Goal: Task Accomplishment & Management: Complete application form

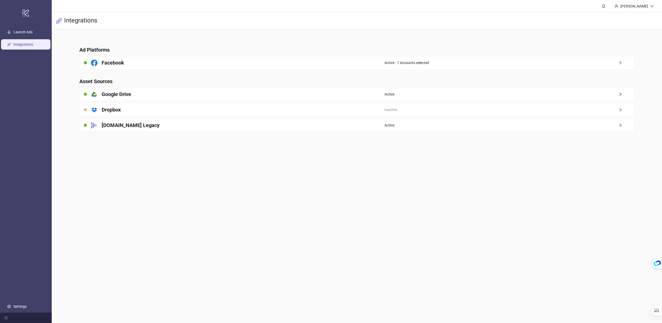
click at [192, 178] on main "Sami Integrations Ad Platforms Facebook Active - 7 Accounts selected Asset Sour…" at bounding box center [357, 161] width 610 height 323
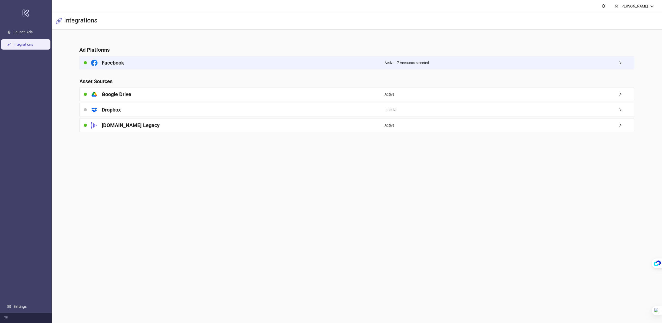
click at [429, 64] on span "Active - 7 Accounts selected" at bounding box center [406, 63] width 44 height 6
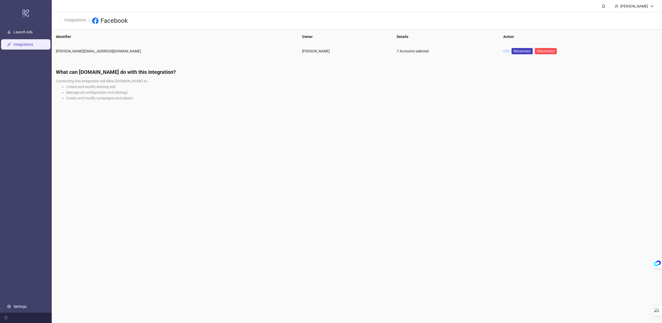
click at [503, 50] on link "Edit" at bounding box center [506, 51] width 6 height 4
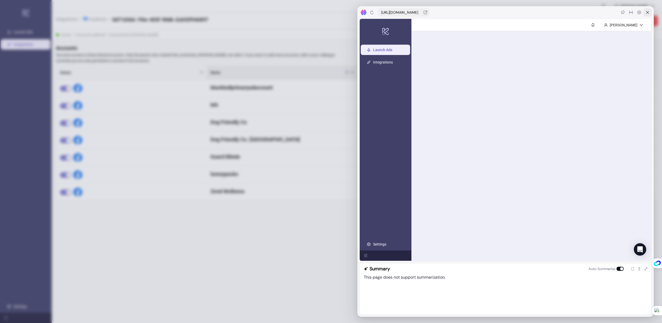
click at [648, 12] on icon at bounding box center [647, 12] width 4 height 4
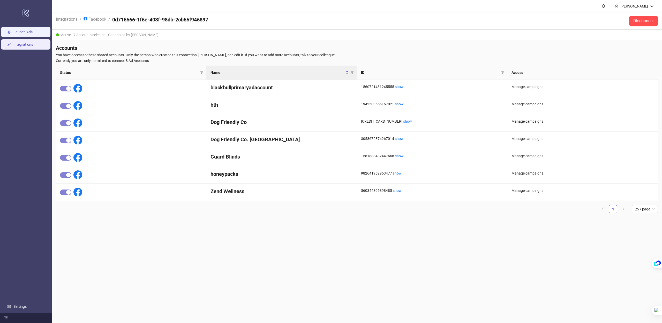
click at [26, 32] on link "Launch Ads" at bounding box center [22, 32] width 19 height 4
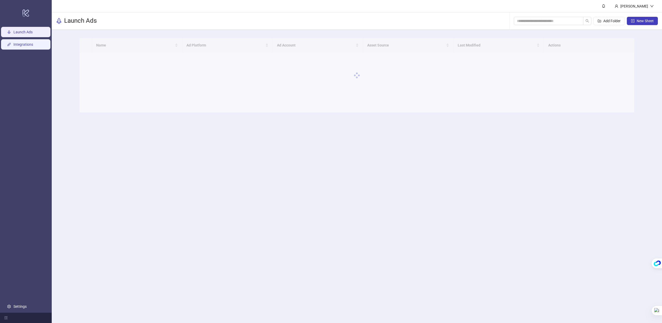
click at [21, 44] on link "Integrations" at bounding box center [23, 44] width 20 height 4
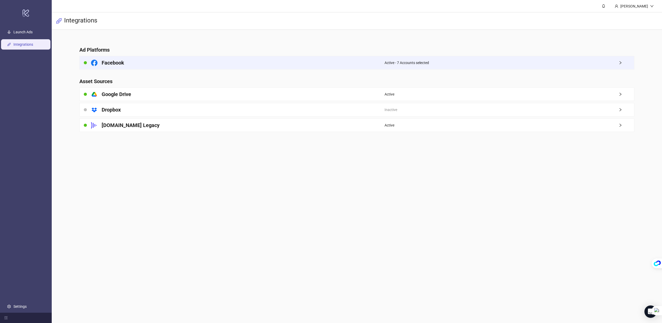
click at [111, 63] on h4 "Facebook" at bounding box center [113, 62] width 22 height 7
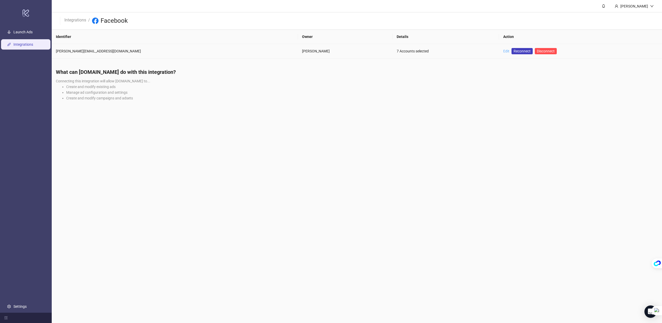
click at [503, 51] on link "Edit" at bounding box center [506, 51] width 6 height 4
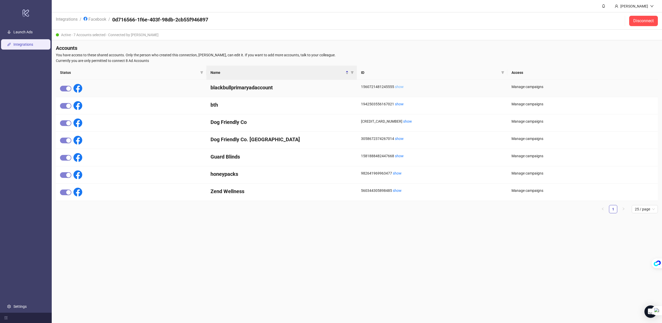
click at [399, 88] on link "show" at bounding box center [399, 87] width 9 height 4
click at [26, 306] on link "Settings" at bounding box center [19, 307] width 13 height 4
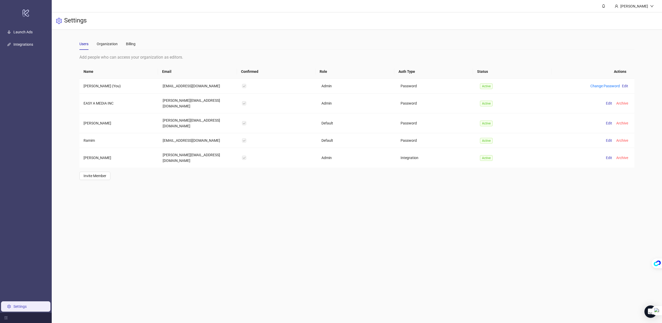
click at [33, 39] on ul "Launch Ads Integrations Settings" at bounding box center [26, 169] width 52 height 287
click at [31, 34] on link "Launch Ads" at bounding box center [22, 32] width 19 height 4
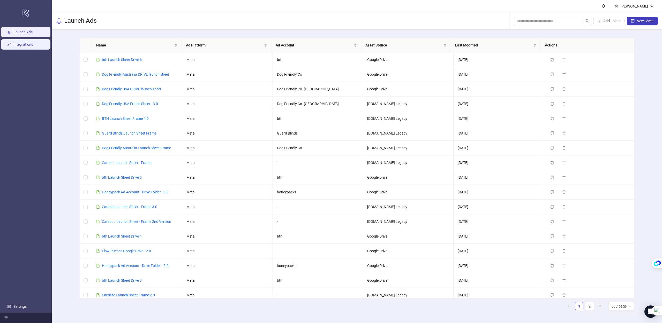
click at [33, 45] on link "Integrations" at bounding box center [23, 44] width 20 height 4
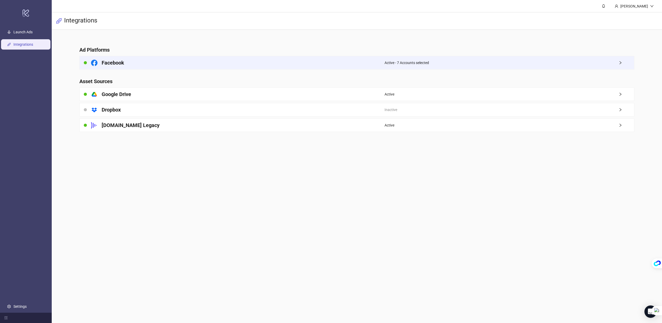
click at [623, 62] on span "right" at bounding box center [626, 63] width 16 height 4
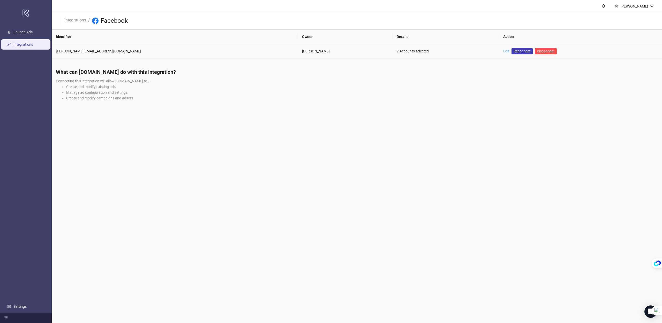
click at [503, 50] on link "Edit" at bounding box center [506, 51] width 6 height 4
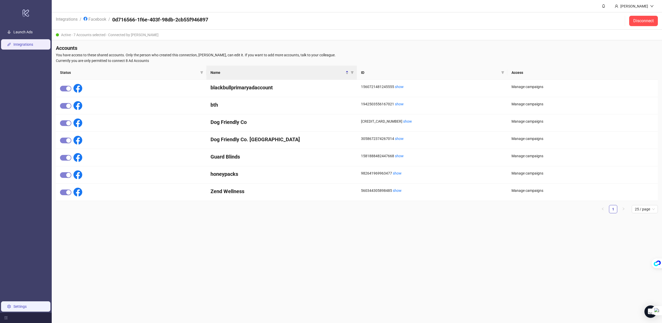
click at [16, 307] on link "Settings" at bounding box center [19, 307] width 13 height 4
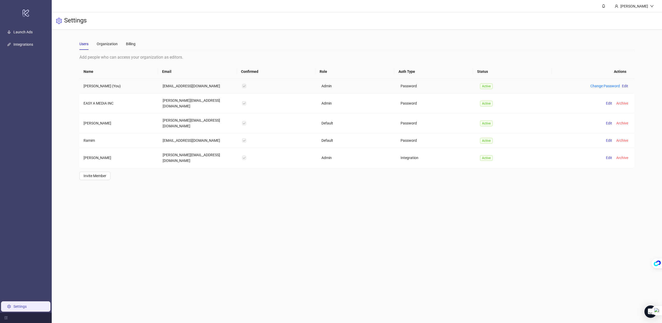
click at [243, 86] on label at bounding box center [244, 86] width 4 height 6
click at [646, 312] on div "Open Intercom Messenger" at bounding box center [651, 312] width 14 height 14
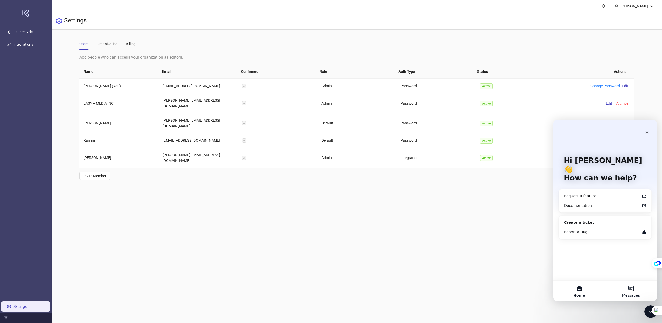
click at [621, 291] on button "Messages" at bounding box center [631, 291] width 52 height 21
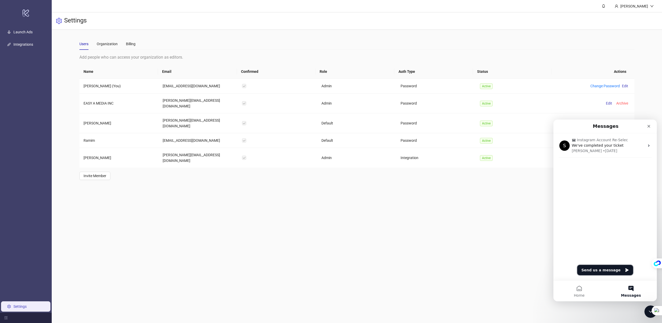
click at [606, 268] on button "Send us a message" at bounding box center [605, 270] width 56 height 10
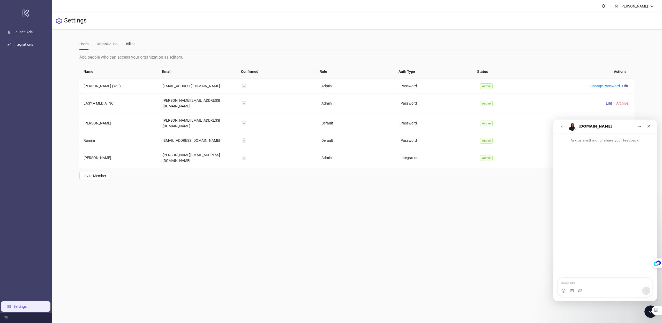
click at [583, 285] on textarea "Message…" at bounding box center [604, 282] width 95 height 9
click at [584, 282] on textarea "Message…" at bounding box center [604, 282] width 95 height 9
type textarea "*****"
type textarea "**********"
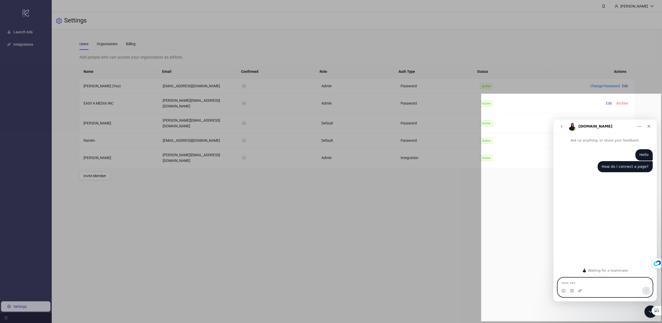
drag, startPoint x: 530, startPoint y: 133, endPoint x: 660, endPoint y: 321, distance: 228.5
click at [657, 321] on div "695 X 881" at bounding box center [331, 161] width 662 height 323
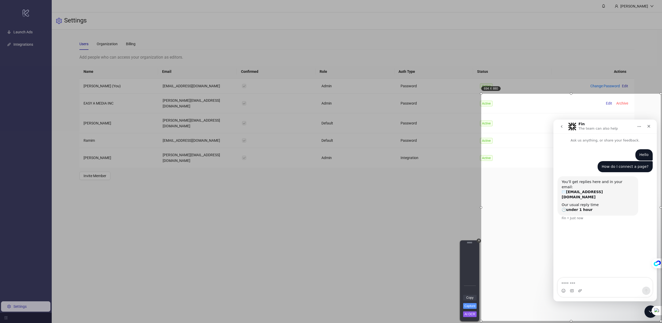
click at [471, 298] on link "Copy" at bounding box center [469, 298] width 13 height 6
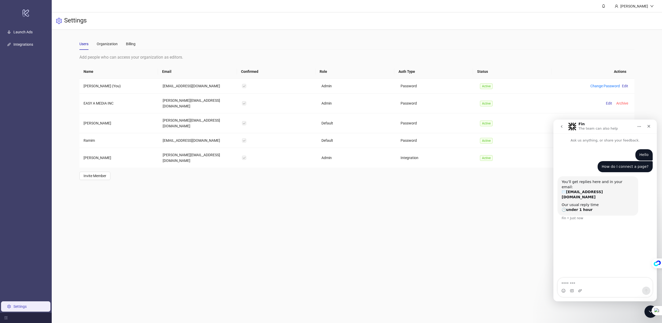
click at [572, 190] on b "[EMAIL_ADDRESS][DOMAIN_NAME]" at bounding box center [581, 194] width 41 height 9
click at [406, 205] on main "Sami Settings Users Organization Billing Add people who can access your organiz…" at bounding box center [357, 161] width 610 height 323
click at [18, 33] on link "Launch Ads" at bounding box center [22, 32] width 19 height 4
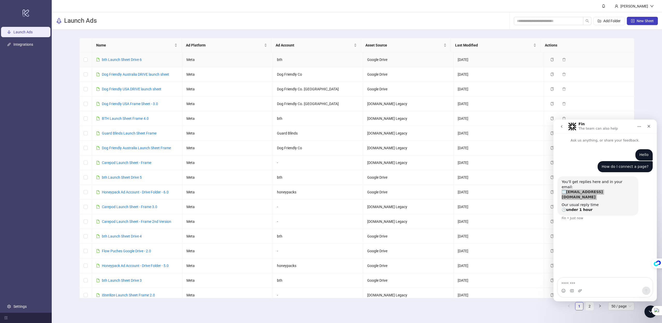
click at [386, 61] on td "Google Drive" at bounding box center [408, 59] width 90 height 15
click at [649, 126] on icon "Close" at bounding box center [648, 126] width 3 height 3
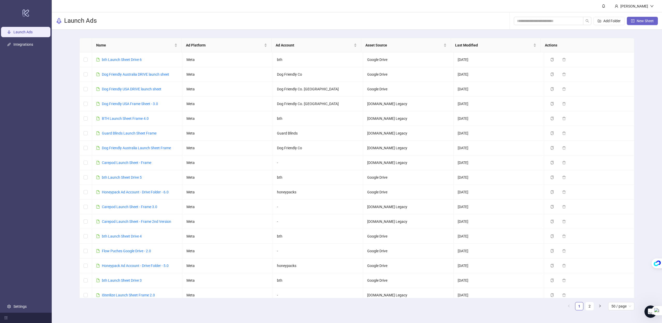
click at [638, 22] on span "New Sheet" at bounding box center [644, 21] width 17 height 4
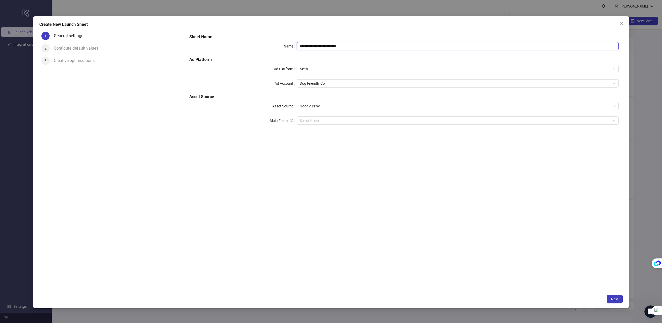
click at [322, 48] on input "**********" at bounding box center [457, 46] width 322 height 8
type input "****"
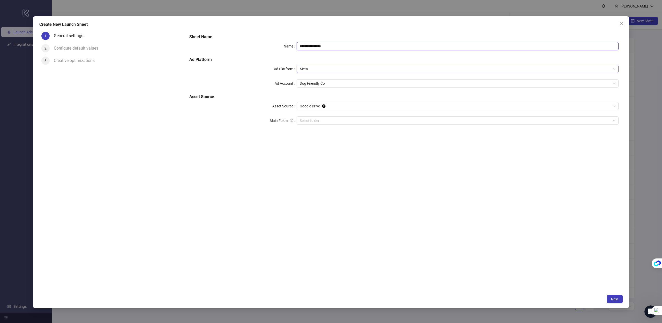
click at [305, 68] on span "Meta" at bounding box center [458, 69] width 316 height 8
type input "**********"
click at [320, 79] on div "Meta" at bounding box center [457, 79] width 313 height 6
click at [302, 87] on div "**********" at bounding box center [403, 82] width 433 height 101
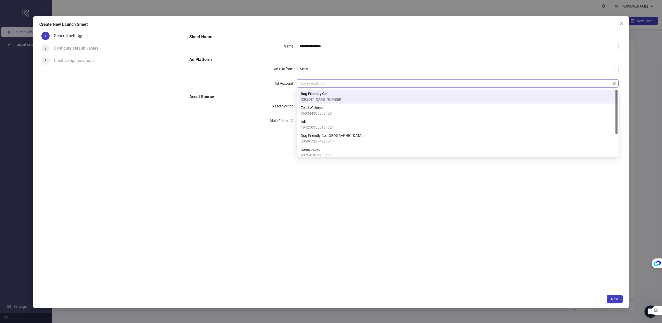
click at [302, 86] on span "Dog Friendly Co" at bounding box center [458, 84] width 316 height 8
click at [330, 109] on span "Zend Wellness" at bounding box center [316, 108] width 31 height 6
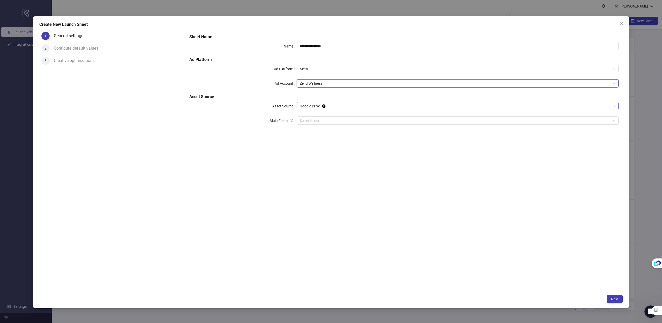
click at [298, 110] on div "Google Drive" at bounding box center [457, 106] width 322 height 8
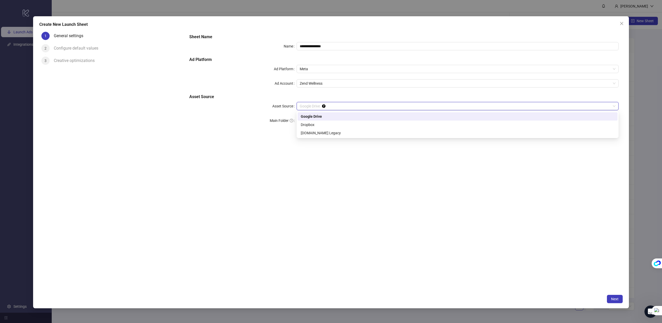
click at [302, 118] on div "Google Drive" at bounding box center [457, 117] width 313 height 6
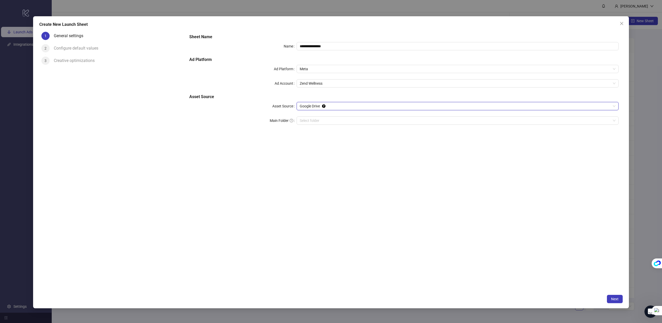
click at [308, 108] on span "Google Drive" at bounding box center [458, 106] width 316 height 8
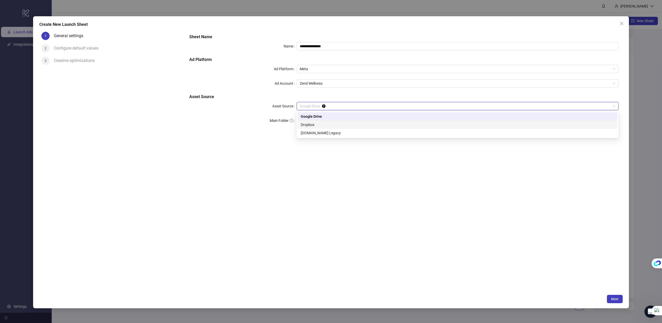
drag, startPoint x: 310, startPoint y: 125, endPoint x: 311, endPoint y: 132, distance: 6.3
click at [311, 132] on div "Google Drive Dropbox [DOMAIN_NAME] Legacy" at bounding box center [457, 124] width 320 height 25
click at [311, 132] on div "[DOMAIN_NAME] Legacy" at bounding box center [457, 133] width 313 height 6
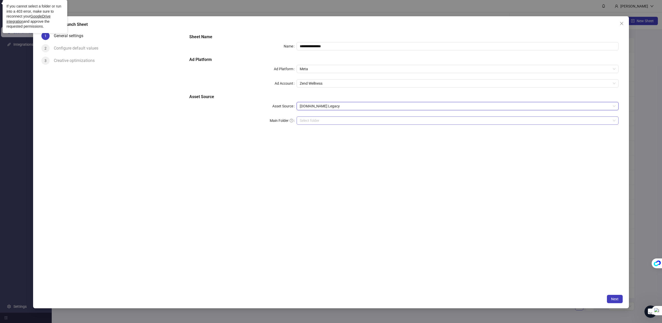
click at [309, 124] on input "search" at bounding box center [455, 121] width 311 height 8
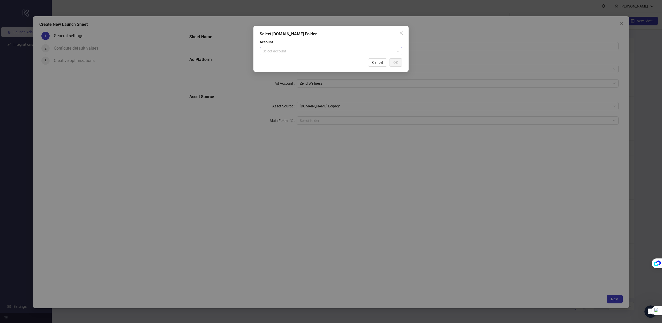
click at [291, 53] on input "search" at bounding box center [329, 51] width 132 height 8
click at [289, 59] on div "Easy A Media" at bounding box center [331, 62] width 134 height 6
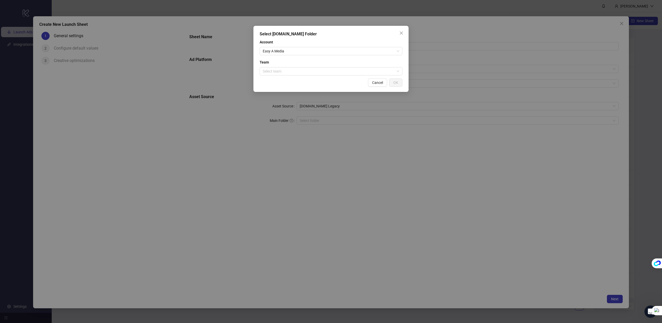
drag, startPoint x: 276, startPoint y: 94, endPoint x: 278, endPoint y: 75, distance: 19.0
click at [276, 94] on div "Select [DOMAIN_NAME] Folder Account Easy A Media Team Select team Cancel OK" at bounding box center [331, 161] width 662 height 323
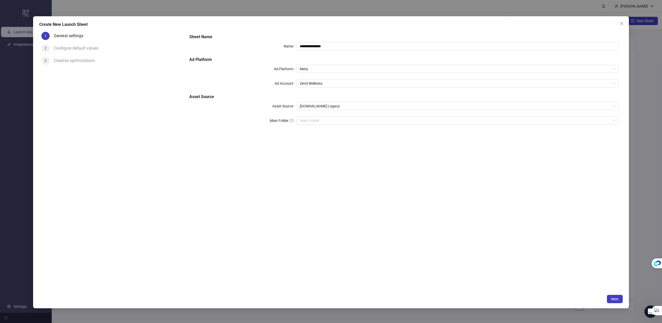
click at [278, 75] on body "logo/logo-mobile Launch Ads Integrations Settings Sami Launch Ads Add Folder Ne…" at bounding box center [331, 161] width 662 height 323
click at [311, 119] on input "search" at bounding box center [455, 121] width 311 height 8
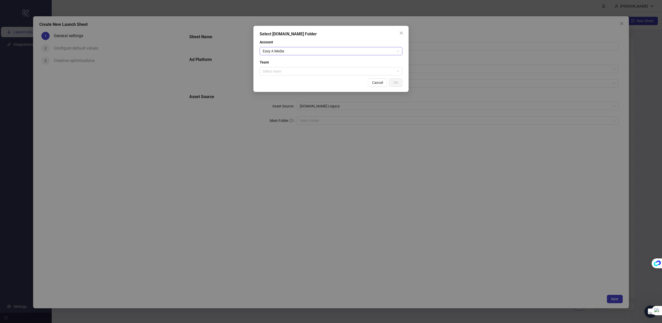
click at [284, 52] on span "Easy A Media" at bounding box center [331, 51] width 136 height 8
click at [281, 59] on div "Easy A Media" at bounding box center [331, 62] width 134 height 6
click at [279, 73] on input "search" at bounding box center [329, 71] width 132 height 8
click at [278, 83] on div "Easy A Media" at bounding box center [331, 82] width 134 height 6
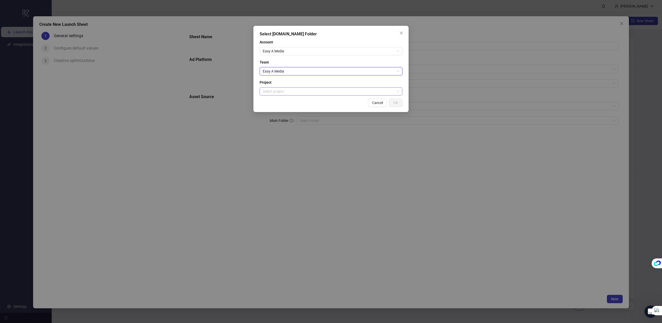
click at [277, 89] on input "search" at bounding box center [329, 92] width 132 height 8
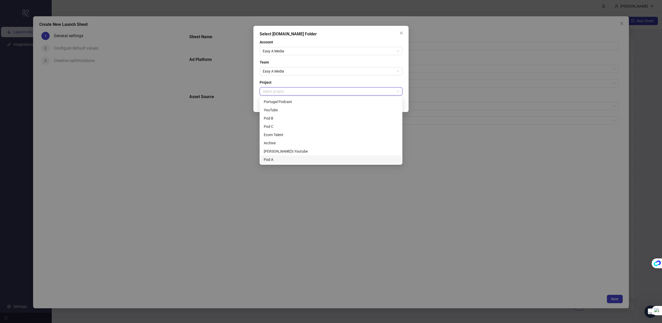
click at [274, 160] on div "Pod A" at bounding box center [331, 160] width 134 height 6
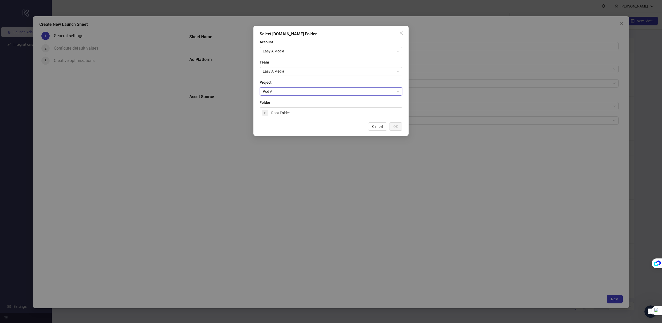
click at [265, 113] on icon "caret-down" at bounding box center [265, 113] width 3 height 3
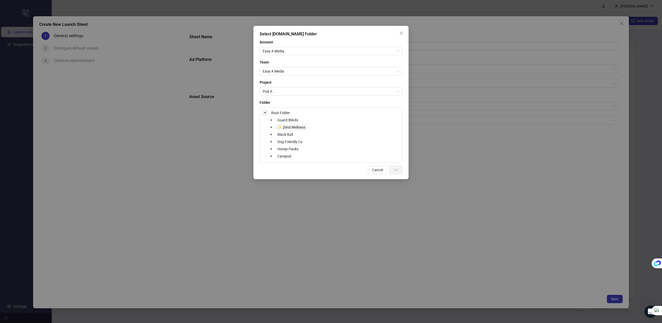
click at [289, 127] on span "✨ Zend Wellness" at bounding box center [291, 127] width 28 height 4
click at [392, 168] on button "OK" at bounding box center [395, 170] width 13 height 8
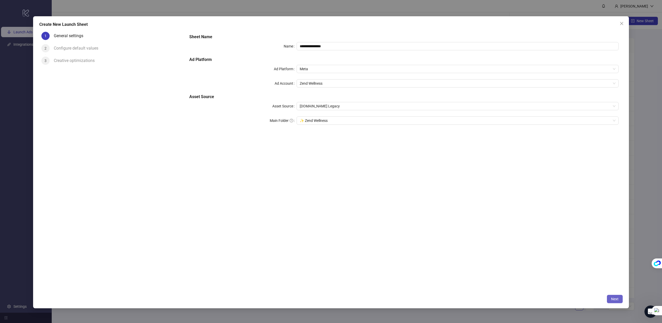
click at [610, 299] on button "Next" at bounding box center [615, 299] width 16 height 8
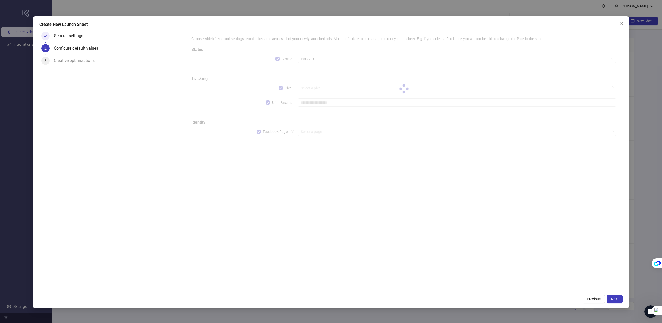
type input "**********"
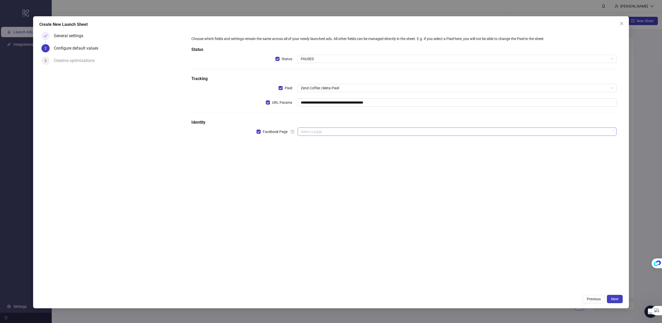
click at [313, 132] on input "search" at bounding box center [455, 132] width 308 height 8
click at [292, 133] on icon "question-circle" at bounding box center [292, 132] width 4 height 4
click at [294, 132] on label "Facebook Page" at bounding box center [276, 132] width 41 height 8
click at [293, 130] on icon "question-circle" at bounding box center [292, 132] width 4 height 4
click at [295, 123] on link "Facebook account" at bounding box center [302, 122] width 30 height 4
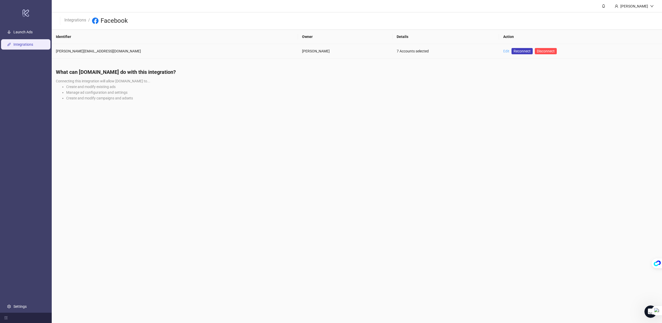
click at [503, 52] on link "Edit" at bounding box center [506, 51] width 6 height 4
